Goal: Task Accomplishment & Management: Complete application form

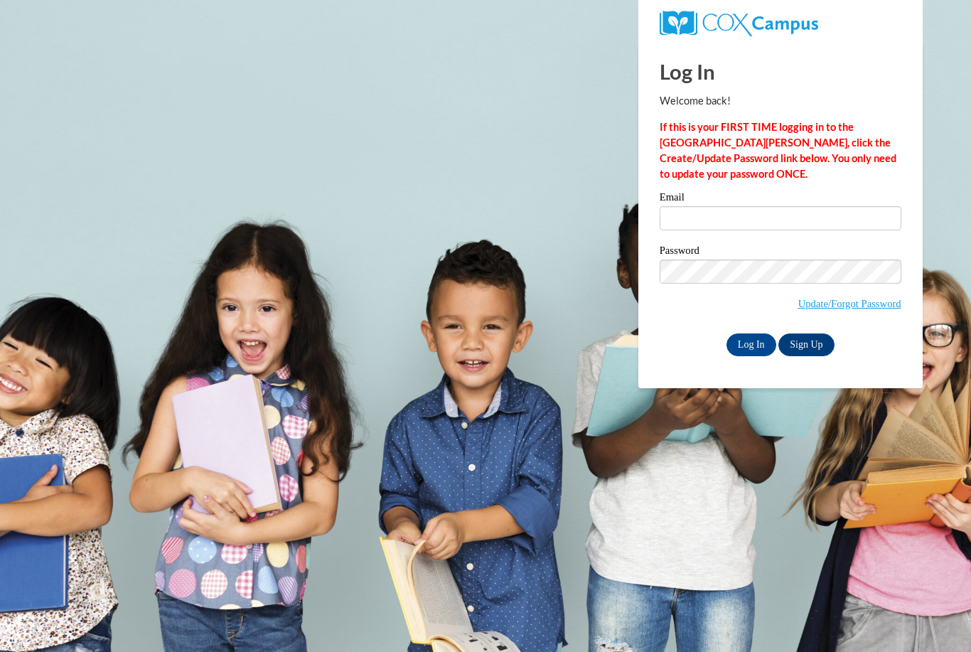
click at [714, 236] on div "Email" at bounding box center [780, 216] width 242 height 49
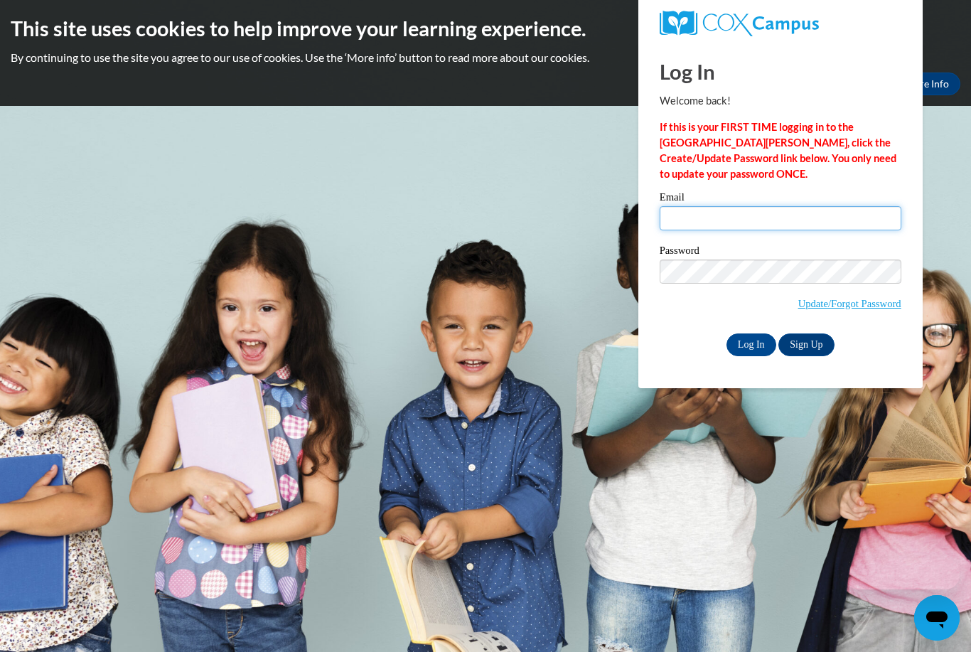
click at [709, 220] on input "Email" at bounding box center [780, 218] width 242 height 24
type input "[EMAIL_ADDRESS][DOMAIN_NAME]"
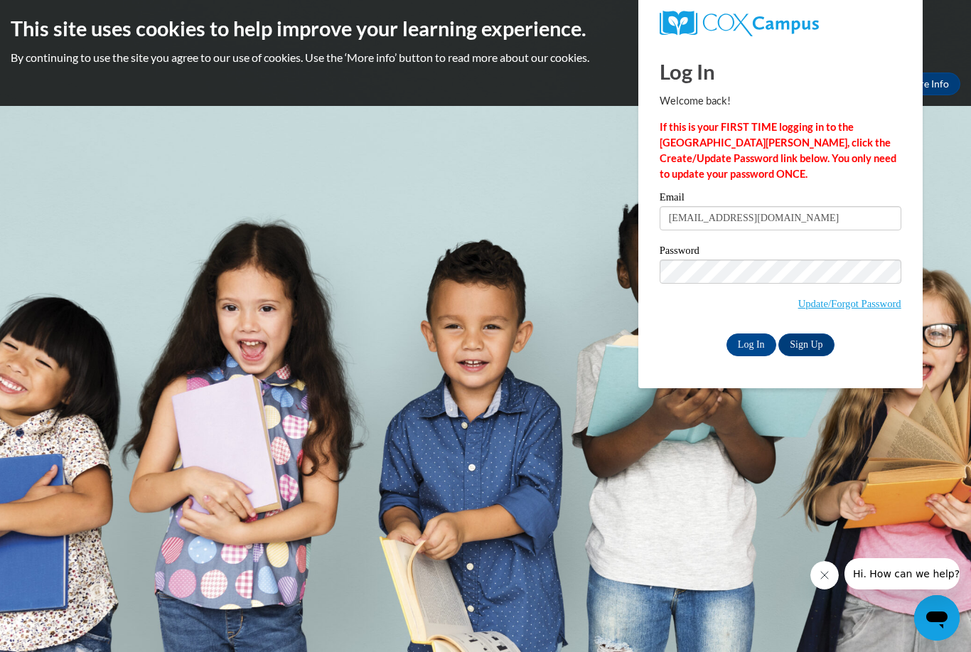
click at [750, 343] on input "Log In" at bounding box center [751, 344] width 50 height 23
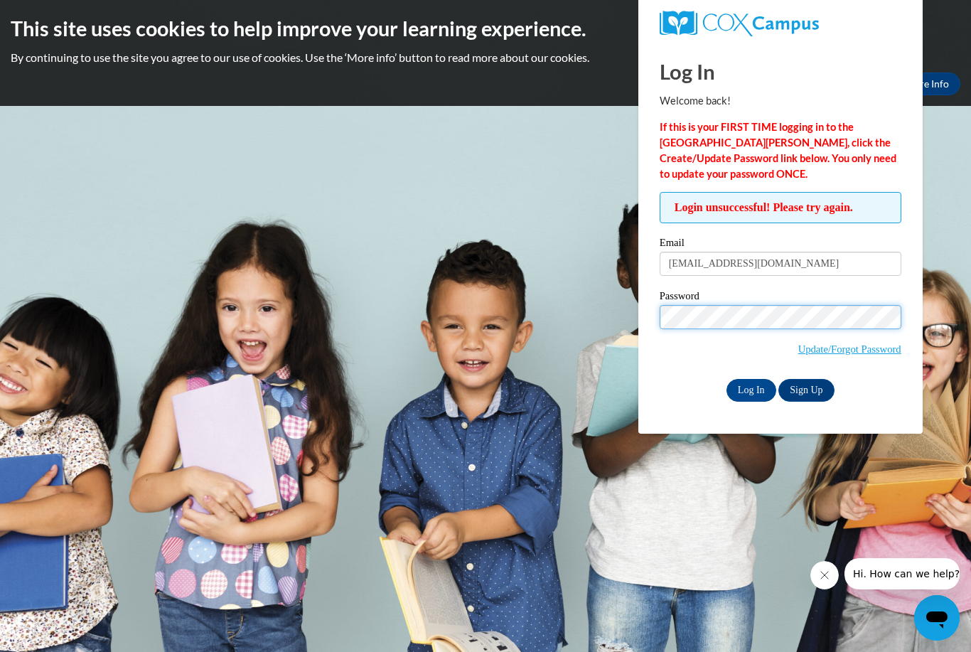
click at [750, 389] on input "Log In" at bounding box center [751, 390] width 50 height 23
click at [817, 395] on link "Sign Up" at bounding box center [805, 390] width 55 height 23
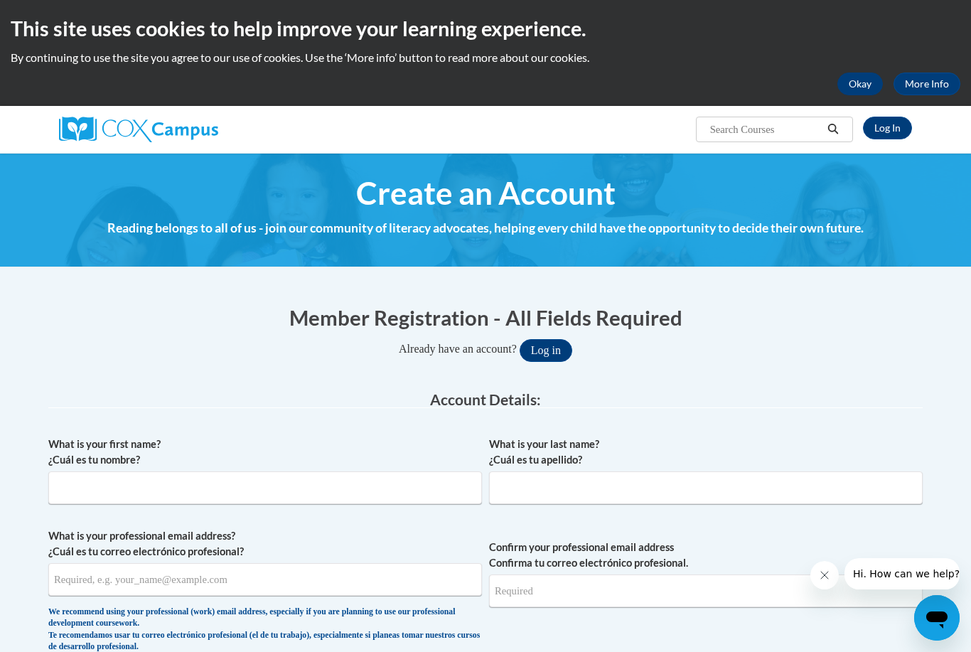
click at [866, 87] on button "Okay" at bounding box center [859, 83] width 45 height 23
